Goal: Find specific page/section: Find specific page/section

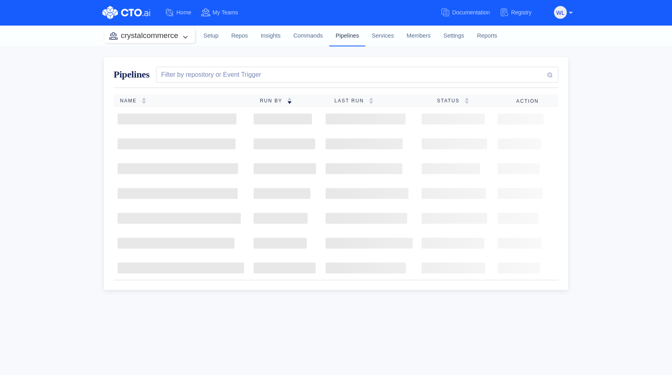
click at [347, 36] on link "Pipelines" at bounding box center [347, 35] width 36 height 21
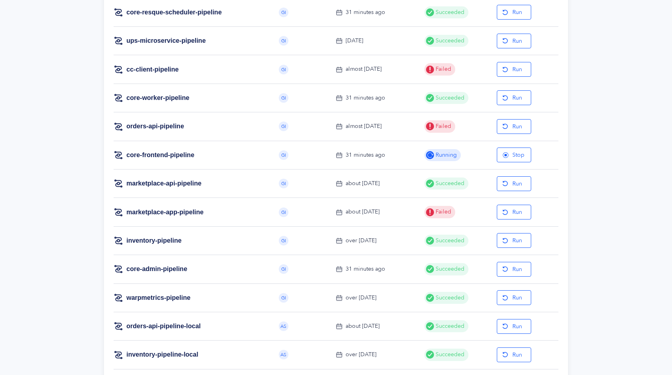
scroll to position [737, 0]
click at [179, 152] on link "core-frontend-pipeline" at bounding box center [160, 154] width 68 height 9
